Goal: Navigation & Orientation: Find specific page/section

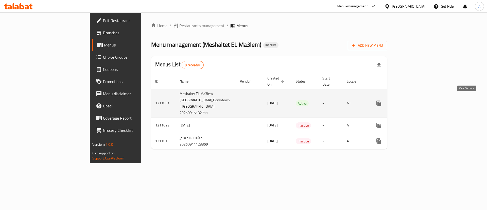
click at [422, 101] on link "enhanced table" at bounding box center [416, 103] width 12 height 12
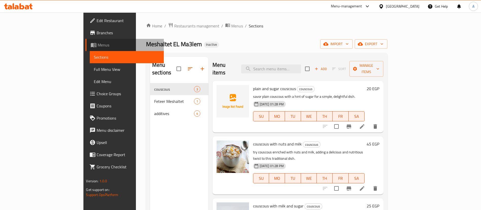
click at [98, 44] on span "Menus" at bounding box center [129, 45] width 62 height 6
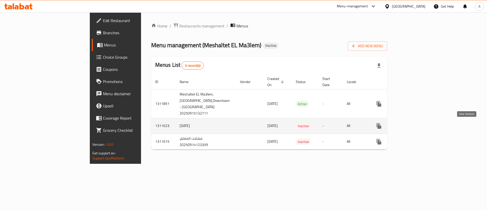
click at [419, 127] on icon "enhanced table" at bounding box center [416, 126] width 6 height 6
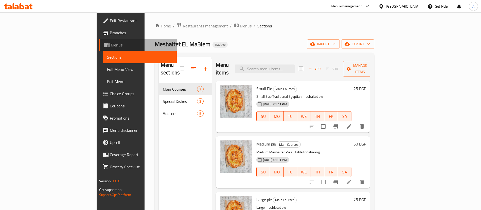
click at [111, 46] on span "Menus" at bounding box center [142, 45] width 62 height 6
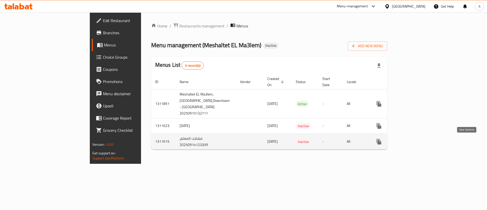
click at [422, 144] on link "enhanced table" at bounding box center [416, 142] width 12 height 12
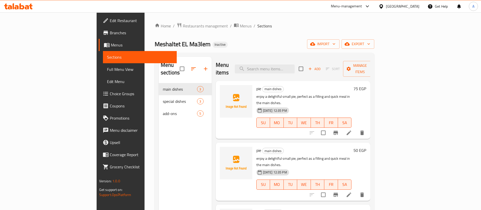
click at [111, 46] on span "Menus" at bounding box center [142, 45] width 62 height 6
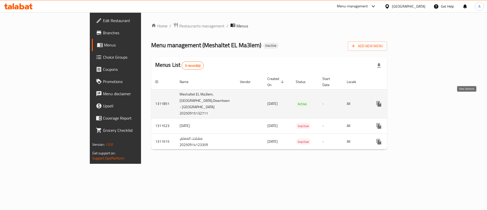
click at [419, 101] on icon "enhanced table" at bounding box center [416, 104] width 6 height 6
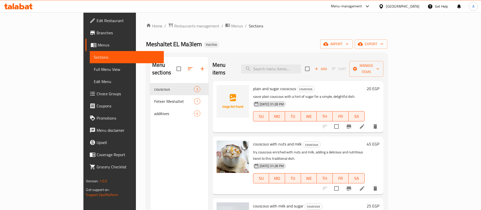
click at [86, 48] on link "Menus" at bounding box center [125, 45] width 78 height 12
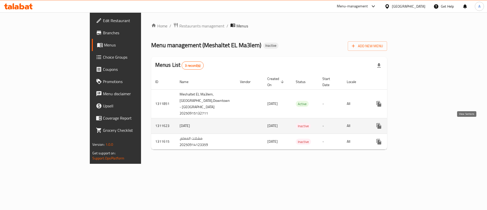
click at [422, 129] on link "enhanced table" at bounding box center [416, 126] width 12 height 12
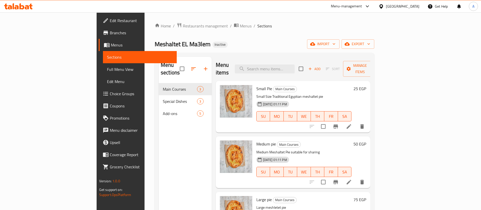
click at [111, 43] on span "Menus" at bounding box center [142, 45] width 62 height 6
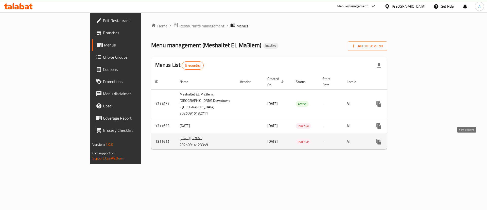
click at [419, 144] on icon "enhanced table" at bounding box center [416, 142] width 6 height 6
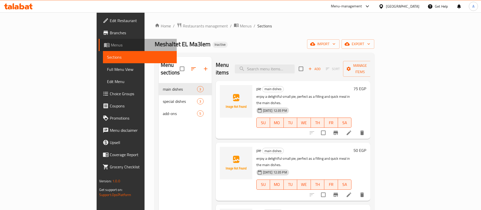
click at [111, 47] on span "Menus" at bounding box center [142, 45] width 62 height 6
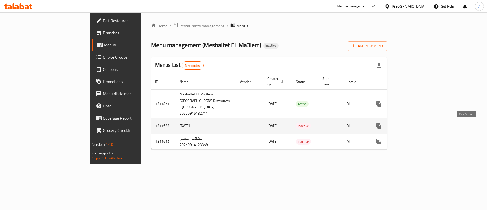
click at [419, 128] on icon "enhanced table" at bounding box center [416, 126] width 6 height 6
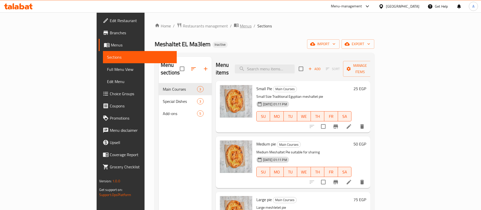
click at [240, 27] on span "Menus" at bounding box center [246, 26] width 12 height 6
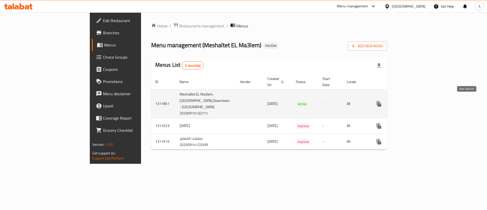
click at [419, 101] on icon "enhanced table" at bounding box center [416, 104] width 6 height 6
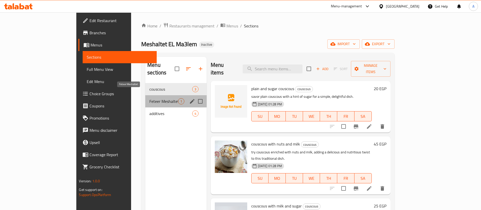
click at [149, 98] on span "Feteer Meshaltet" at bounding box center [163, 101] width 28 height 6
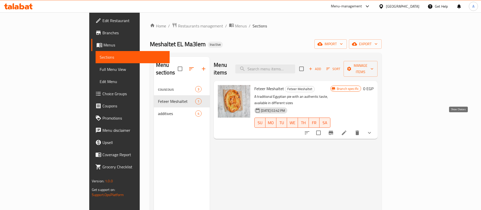
click at [371, 132] on icon "show more" at bounding box center [369, 133] width 3 height 2
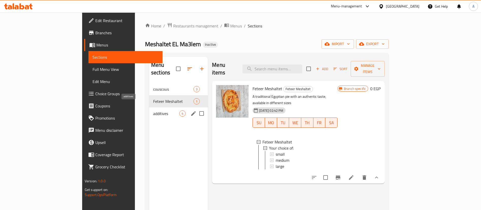
click at [153, 110] on span "additives" at bounding box center [166, 113] width 26 height 6
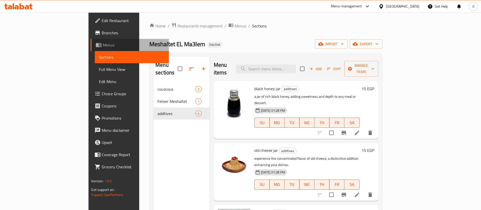
click at [103, 44] on span "Menus" at bounding box center [134, 45] width 62 height 6
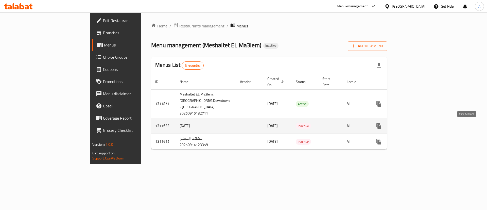
click at [422, 130] on link "enhanced table" at bounding box center [416, 126] width 12 height 12
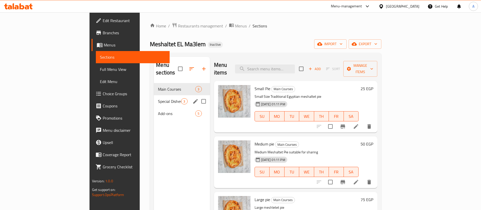
click at [158, 98] on span "Special Dishes" at bounding box center [169, 101] width 23 height 6
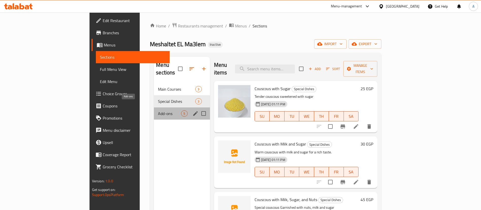
click at [158, 110] on span "Add-ons" at bounding box center [169, 113] width 23 height 6
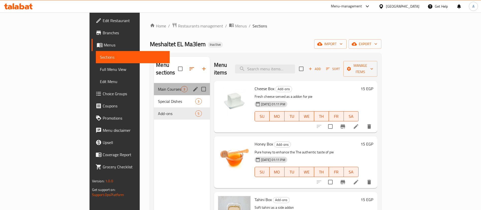
click at [154, 83] on div "Main Courses 3" at bounding box center [182, 89] width 56 height 12
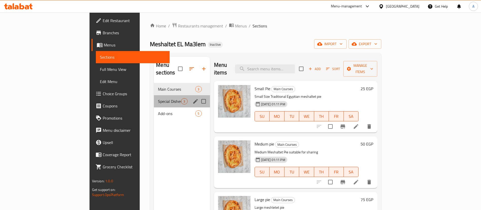
click at [154, 95] on div "Special Dishes 3" at bounding box center [182, 101] width 56 height 12
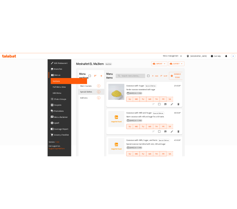
scroll to position [38, 0]
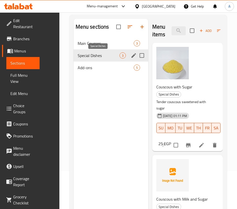
click at [77, 37] on nav "Main Courses 3 Special Dishes 3 Add-ons 5" at bounding box center [111, 55] width 75 height 41
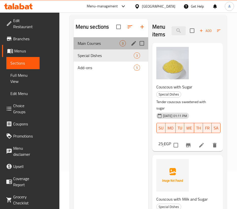
click at [83, 39] on div "Main Courses 3" at bounding box center [111, 43] width 75 height 12
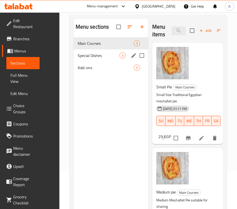
click at [80, 53] on span "Special Dishes" at bounding box center [99, 56] width 42 height 6
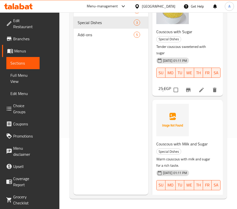
scroll to position [38, 0]
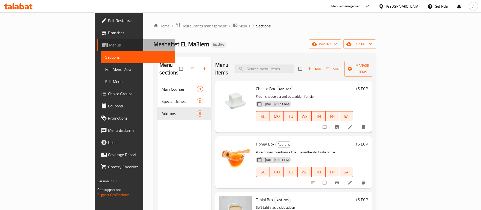
click at [109, 44] on span "Menus" at bounding box center [140, 45] width 62 height 6
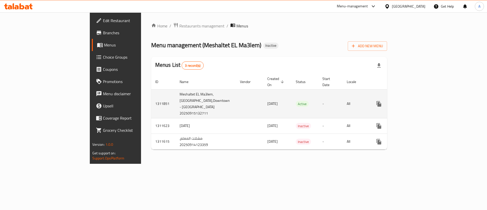
click at [419, 101] on icon "enhanced table" at bounding box center [416, 104] width 6 height 6
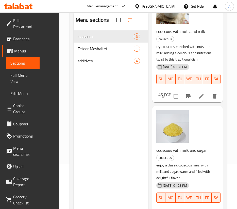
scroll to position [33, 0]
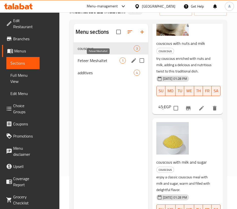
click at [105, 60] on span "Feteer Meshaltet" at bounding box center [99, 61] width 42 height 6
